Goal: Transaction & Acquisition: Purchase product/service

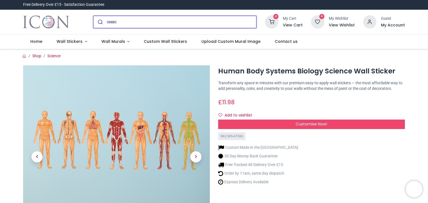
click at [109, 21] on input "search" at bounding box center [181, 22] width 150 height 12
type input "**********"
